Goal: Transaction & Acquisition: Obtain resource

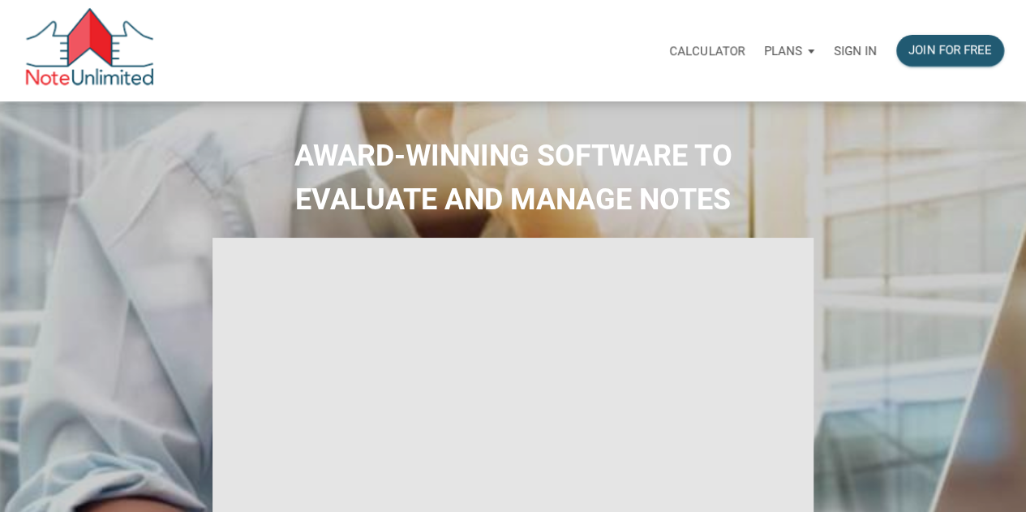
click at [861, 48] on p "Sign in" at bounding box center [854, 51] width 43 height 15
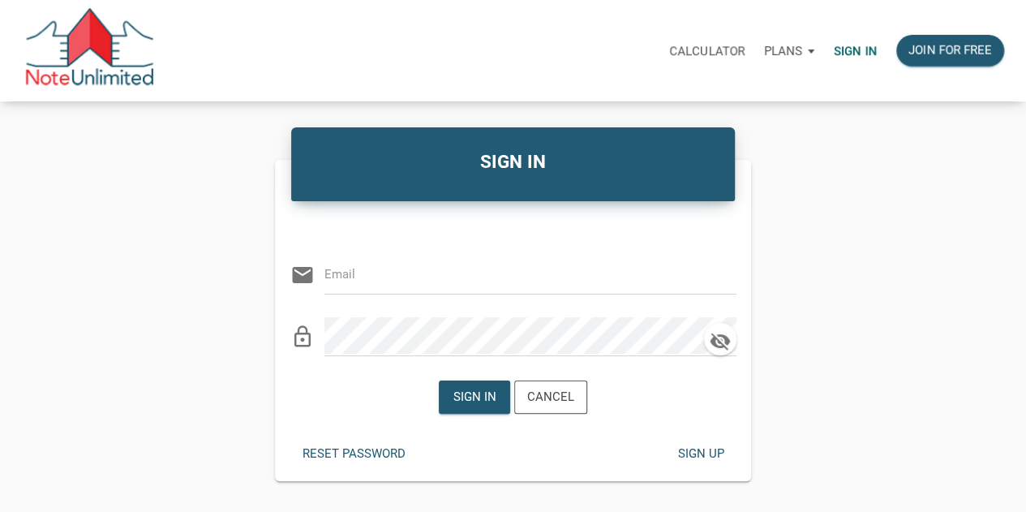
type input "[PERSON_NAME][EMAIL_ADDRESS][DOMAIN_NAME]"
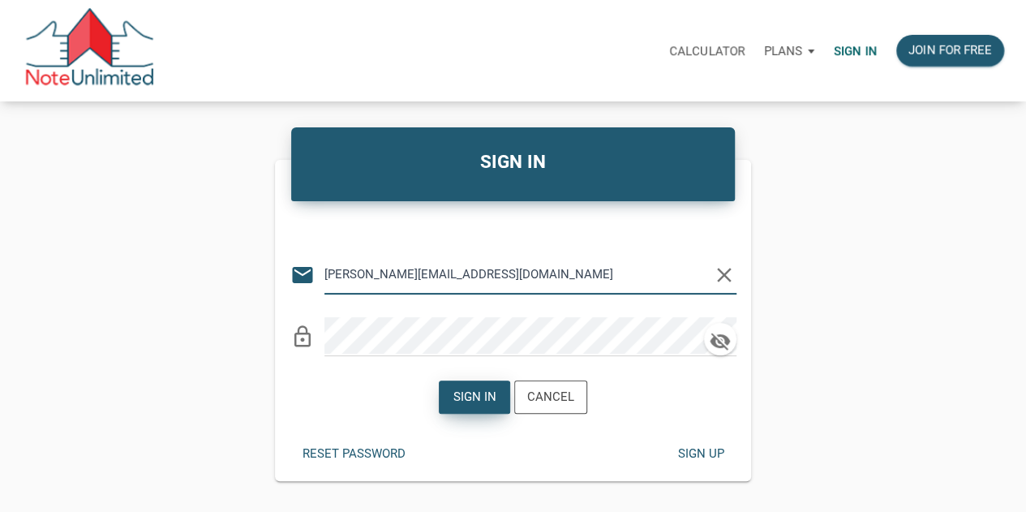
click at [475, 399] on div "Sign in" at bounding box center [474, 397] width 43 height 19
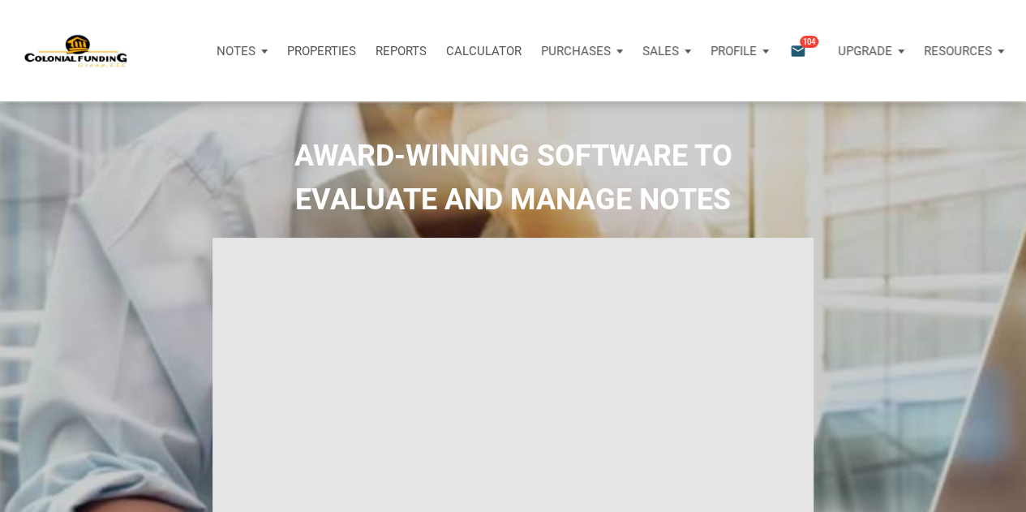
type input "Introduction to new features"
select select
click at [803, 49] on icon "email" at bounding box center [797, 50] width 19 height 19
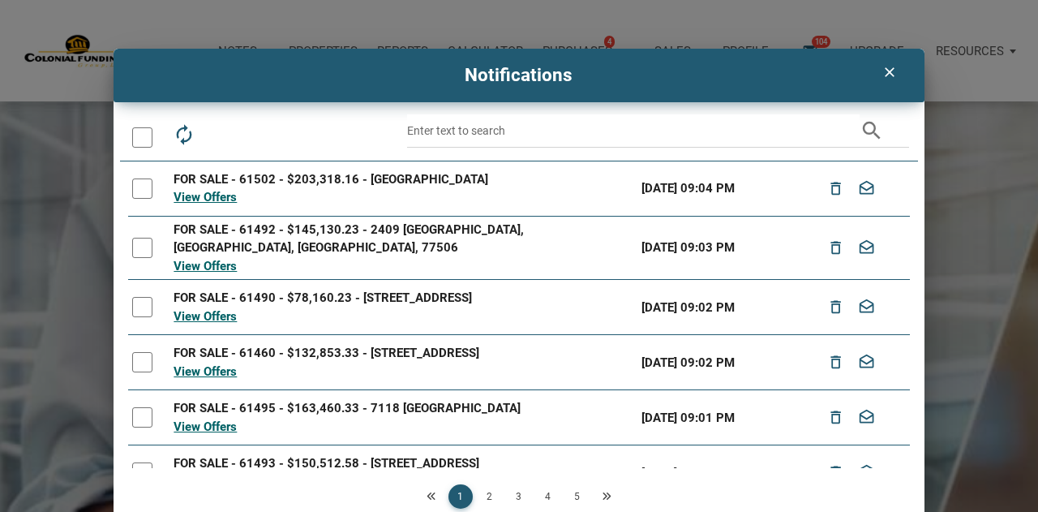
click at [882, 67] on icon "clear" at bounding box center [889, 72] width 19 height 16
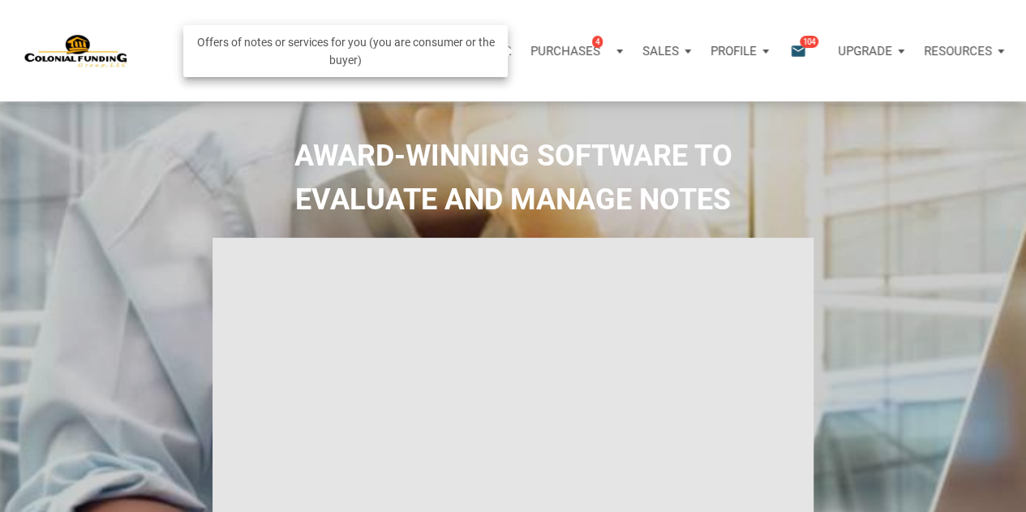
click at [596, 50] on p "Purchases" at bounding box center [565, 51] width 70 height 15
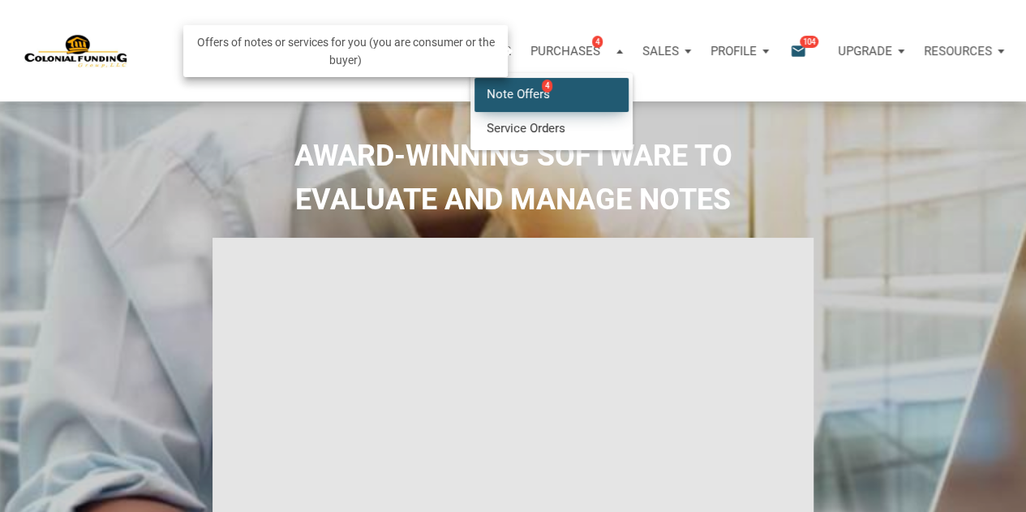
click at [522, 92] on link "Note Offers 4" at bounding box center [551, 94] width 154 height 33
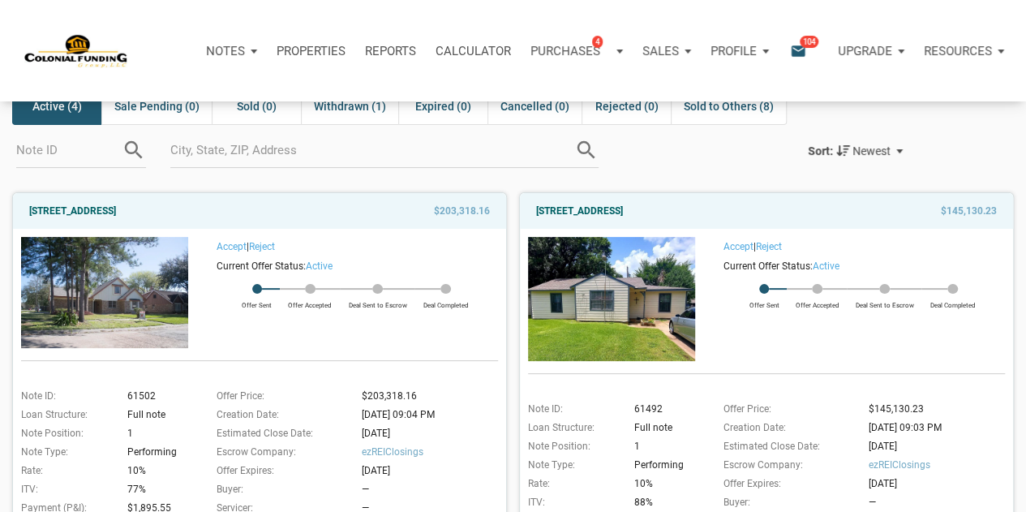
scroll to position [84, 0]
click at [114, 247] on img at bounding box center [104, 293] width 167 height 111
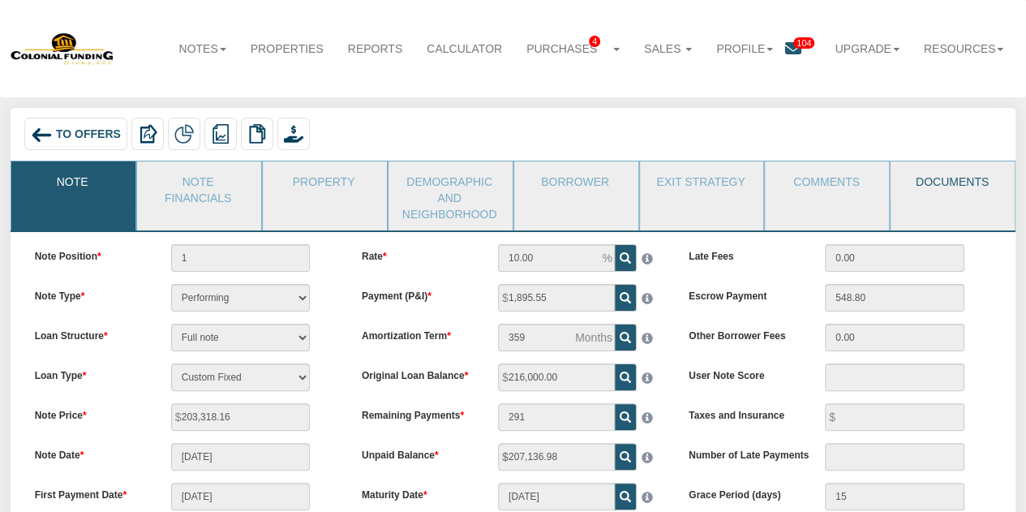
click at [940, 178] on link "Documents" at bounding box center [951, 181] width 122 height 41
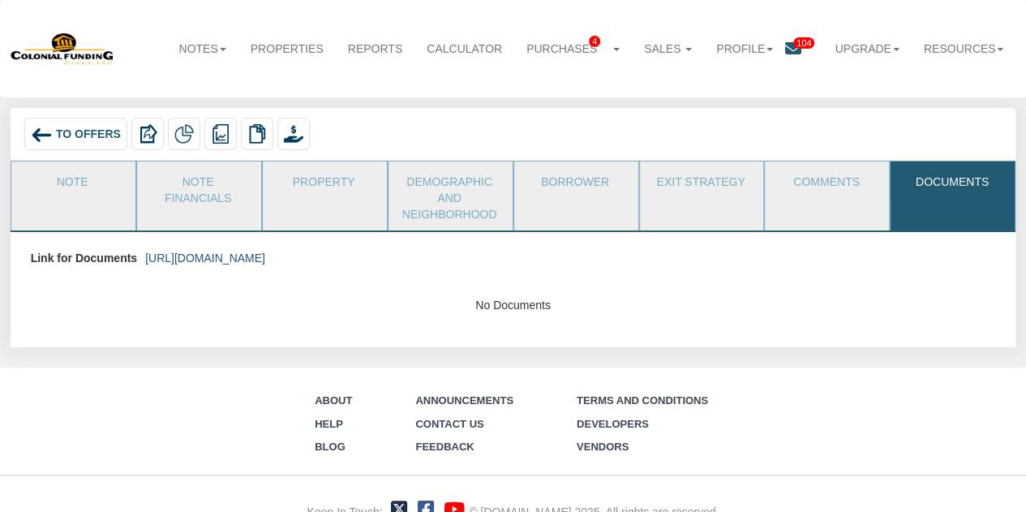
click at [265, 252] on link "https://colonialfundinggroup.sharepoint.com/:f:/s/operationsteam/Eoz70upoDtNMgv…" at bounding box center [205, 257] width 120 height 13
click at [265, 257] on link "https://colonialfundinggroup.sharepoint.com/:f:/s/operationsteam/Eoz70upoDtNMgv…" at bounding box center [205, 257] width 120 height 13
